Goal: Task Accomplishment & Management: Complete application form

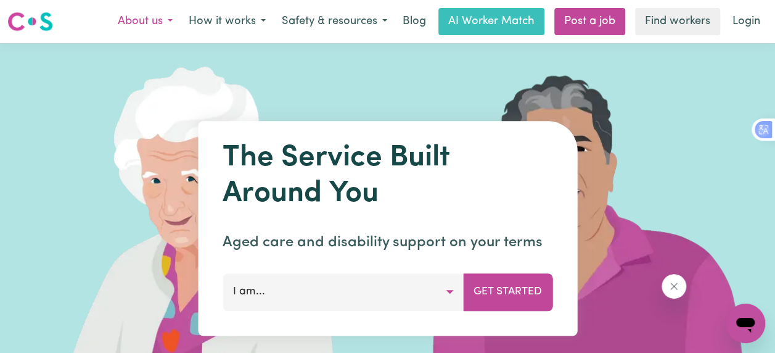
click at [136, 21] on button "About us" at bounding box center [145, 22] width 71 height 26
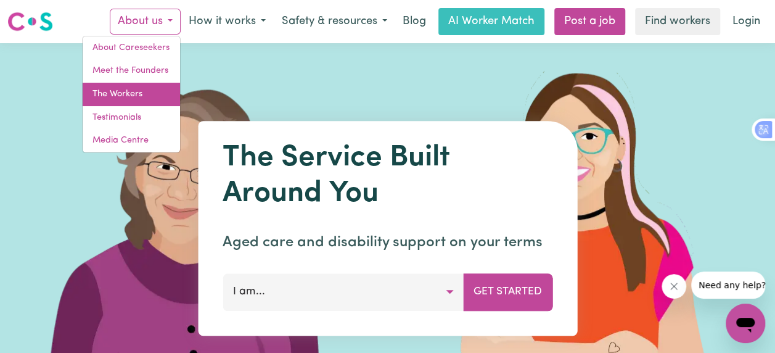
click at [119, 97] on link "The Workers" at bounding box center [131, 94] width 97 height 23
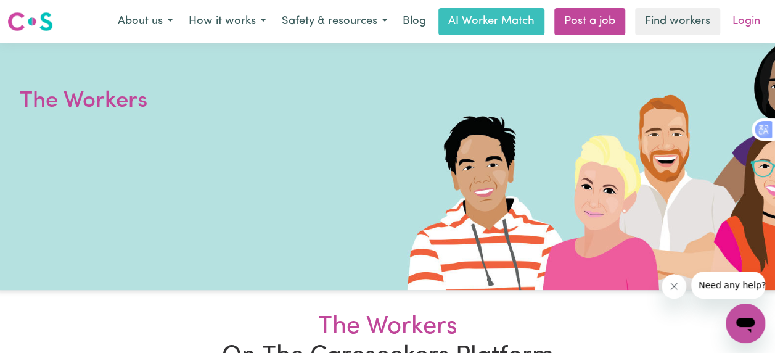
click at [739, 22] on link "Login" at bounding box center [746, 21] width 43 height 27
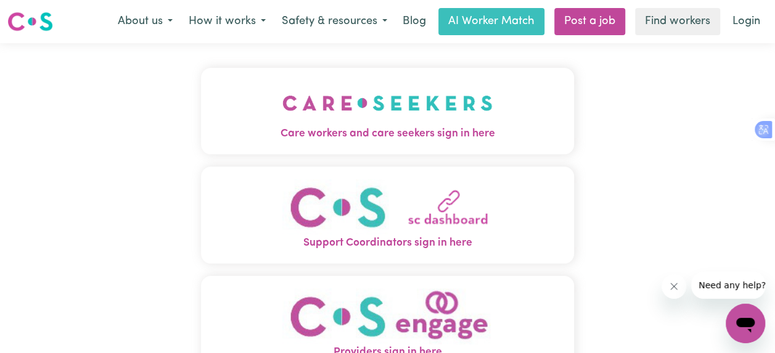
click at [344, 114] on img "Care workers and care seekers sign in here" at bounding box center [387, 103] width 210 height 46
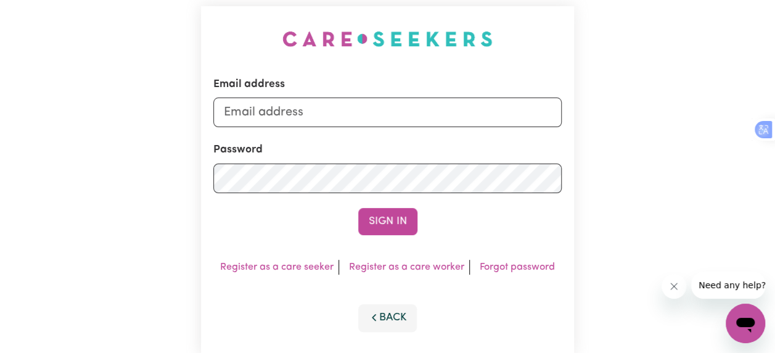
scroll to position [82, 0]
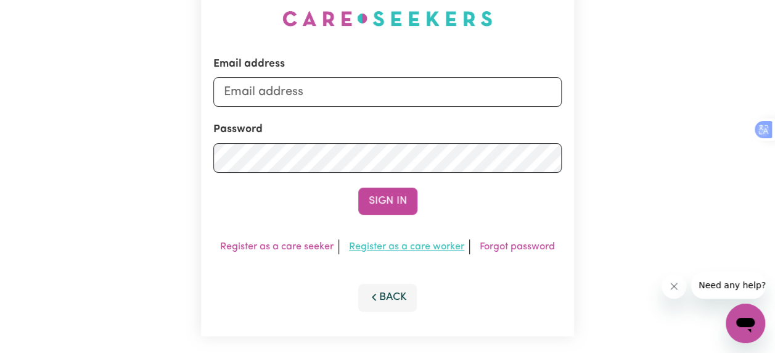
click at [401, 248] on link "Register as a care worker" at bounding box center [406, 247] width 115 height 10
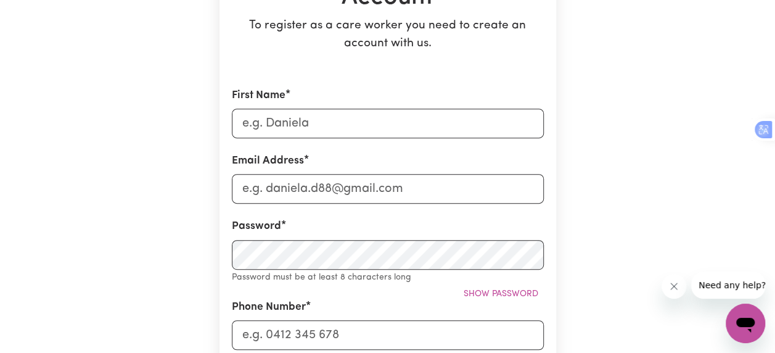
scroll to position [205, 0]
